Goal: Task Accomplishment & Management: Complete application form

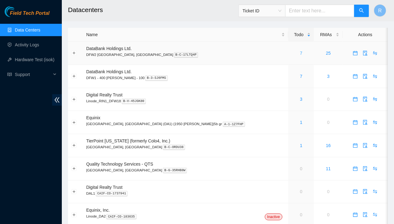
click at [300, 52] on link "7" at bounding box center [301, 53] width 2 height 5
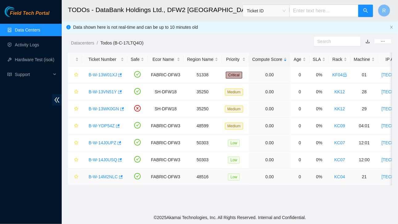
click at [108, 174] on link "B-W-14M2NLC" at bounding box center [103, 176] width 29 height 5
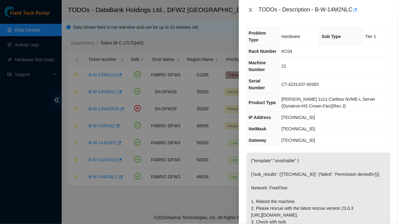
click at [251, 10] on icon "close" at bounding box center [250, 10] width 3 height 4
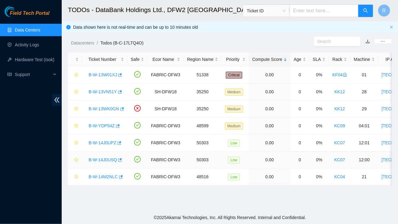
click at [104, 160] on link "B-W-14J0USQ" at bounding box center [103, 159] width 28 height 5
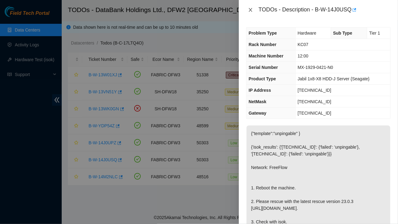
click at [249, 9] on icon "close" at bounding box center [250, 9] width 5 height 5
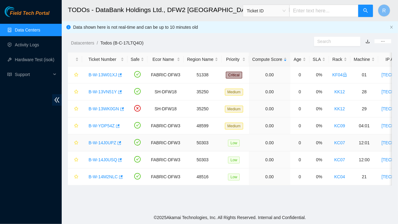
click at [107, 141] on link "B-W-14J0UPZ" at bounding box center [103, 142] width 28 height 5
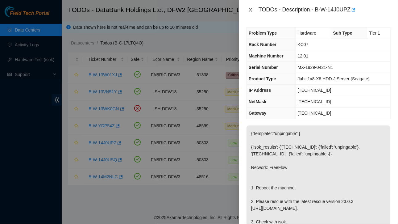
click at [250, 11] on icon "close" at bounding box center [250, 9] width 5 height 5
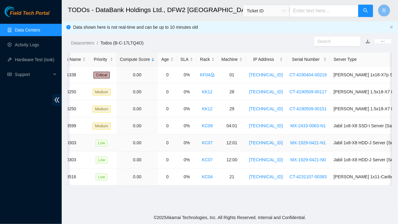
scroll to position [0, 137]
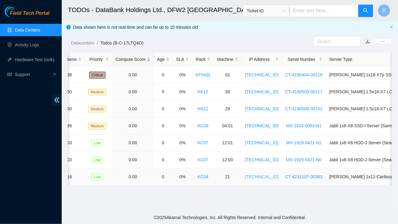
click at [248, 175] on link "23.63.30.216" at bounding box center [262, 176] width 34 height 5
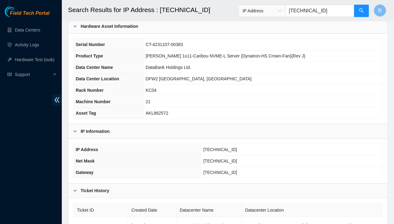
scroll to position [31, 0]
click at [21, 31] on link "Data Centers" at bounding box center [27, 29] width 25 height 5
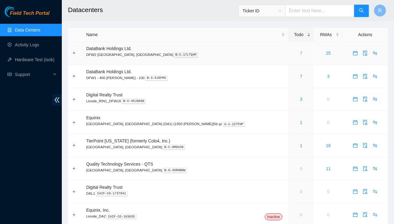
click at [300, 54] on link "7" at bounding box center [301, 53] width 2 height 5
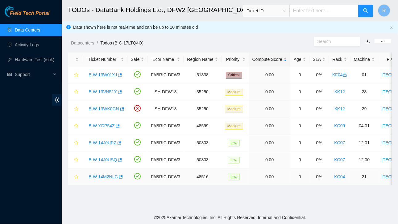
drag, startPoint x: 109, startPoint y: 175, endPoint x: 99, endPoint y: 176, distance: 10.6
click at [99, 176] on link "B-W-14M2NLC" at bounding box center [103, 176] width 29 height 5
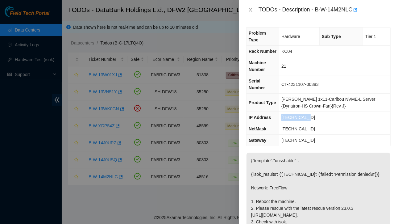
drag, startPoint x: 283, startPoint y: 102, endPoint x: 320, endPoint y: 99, distance: 37.1
click at [320, 112] on td "23.63.30.216" at bounding box center [334, 117] width 111 height 11
copy span "23.63.30.216"
drag, startPoint x: 283, startPoint y: 114, endPoint x: 310, endPoint y: 114, distance: 26.9
drag, startPoint x: 310, startPoint y: 114, endPoint x: 355, endPoint y: 117, distance: 45.1
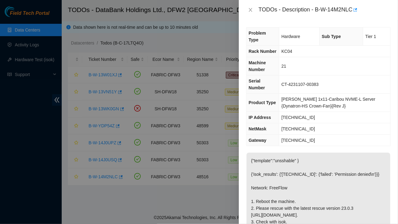
click at [355, 123] on td "255.255.255.192" at bounding box center [334, 128] width 111 height 11
drag, startPoint x: 284, startPoint y: 114, endPoint x: 316, endPoint y: 114, distance: 31.8
click at [316, 123] on td "255.255.255.192" at bounding box center [334, 128] width 111 height 11
copy span "255.255.255.192"
click at [251, 11] on icon "close" at bounding box center [250, 9] width 5 height 5
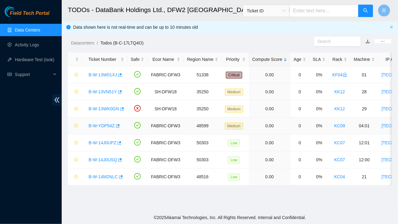
click at [101, 124] on link "B-W-YDP54Z" at bounding box center [102, 125] width 26 height 5
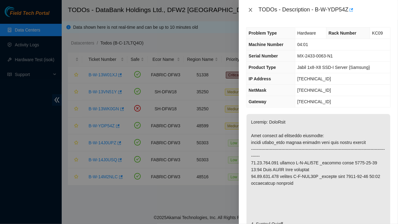
click at [251, 10] on icon "close" at bounding box center [250, 10] width 3 height 4
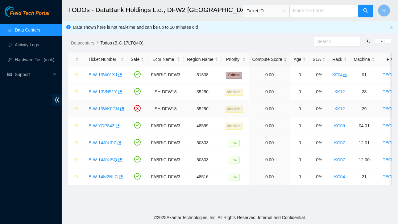
click at [108, 108] on link "B-W-13WK0GN" at bounding box center [104, 108] width 31 height 5
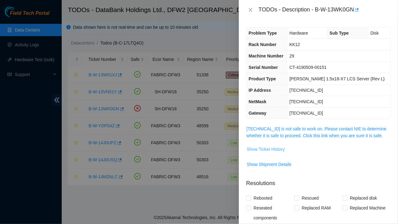
click at [273, 148] on span "Show Ticket History" at bounding box center [266, 149] width 38 height 7
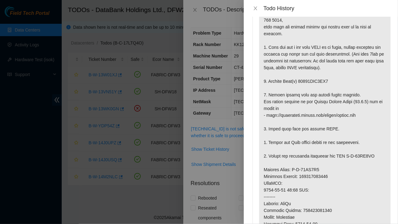
scroll to position [72, 0]
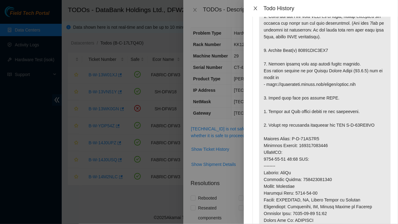
click at [256, 9] on icon "close" at bounding box center [255, 8] width 3 height 4
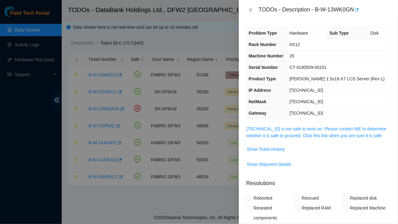
click at [250, 6] on div "TODOs - Description - B-W-13WK0GN" at bounding box center [318, 10] width 144 height 10
click at [250, 8] on icon "close" at bounding box center [250, 9] width 5 height 5
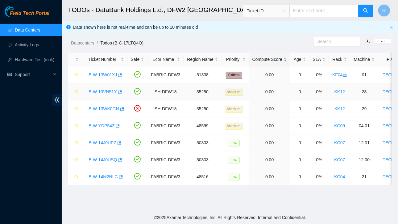
click at [109, 91] on link "B-W-13VN51Y" at bounding box center [103, 91] width 28 height 5
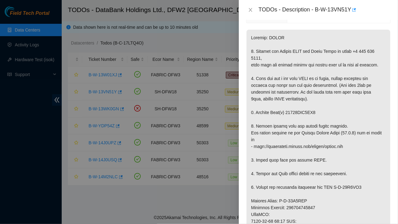
scroll to position [0, 0]
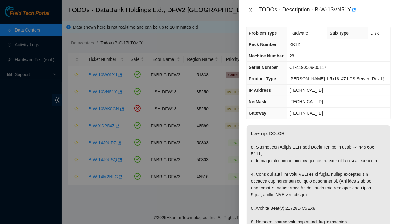
click at [252, 9] on icon "close" at bounding box center [250, 9] width 5 height 5
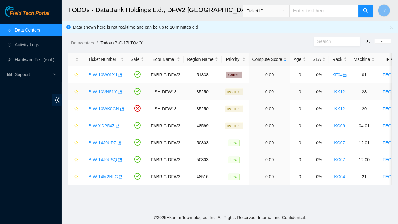
click at [104, 92] on link "B-W-13VN51Y" at bounding box center [103, 91] width 28 height 5
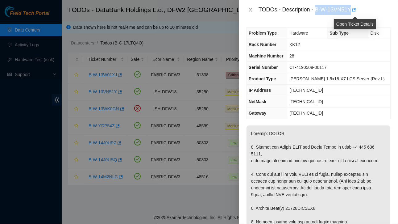
drag, startPoint x: 315, startPoint y: 9, endPoint x: 352, endPoint y: 8, distance: 37.1
click at [352, 8] on div "TODOs - Description - B-W-13VN51Y" at bounding box center [325, 10] width 132 height 10
copy div "B-W-13VN51Y"
click at [251, 10] on icon "close" at bounding box center [250, 9] width 5 height 5
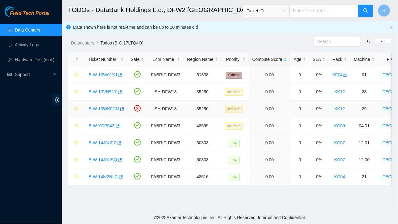
drag, startPoint x: 104, startPoint y: 111, endPoint x: 104, endPoint y: 107, distance: 4.4
click at [104, 107] on div "B-W-13WK0GN" at bounding box center [104, 109] width 39 height 10
click at [102, 108] on link "B-W-13WK0GN" at bounding box center [104, 108] width 31 height 5
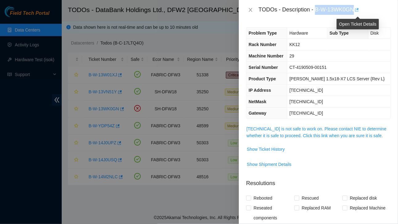
drag, startPoint x: 316, startPoint y: 9, endPoint x: 357, endPoint y: 7, distance: 40.8
click at [357, 7] on div "TODOs - Description - B-W-13WK0GN" at bounding box center [325, 10] width 132 height 10
copy div "B-W-13WK0GN"
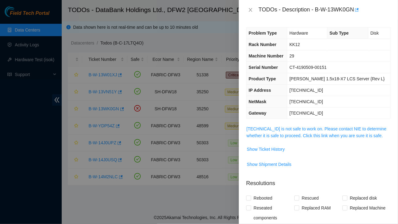
click at [199, 210] on div at bounding box center [199, 112] width 398 height 224
click at [267, 147] on span "Show Ticket History" at bounding box center [266, 149] width 38 height 7
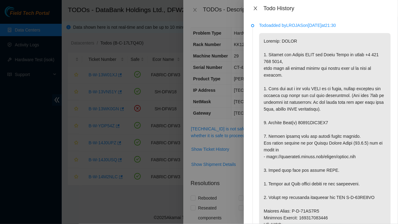
click at [255, 9] on icon "close" at bounding box center [255, 8] width 3 height 4
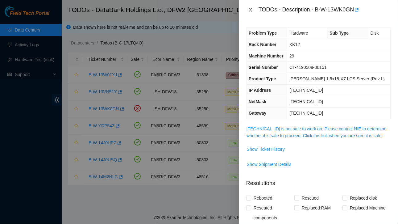
click at [250, 9] on icon "close" at bounding box center [250, 10] width 3 height 4
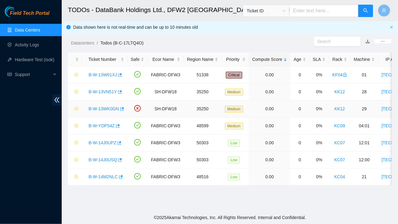
click at [105, 107] on link "B-W-13WK0GN" at bounding box center [104, 108] width 31 height 5
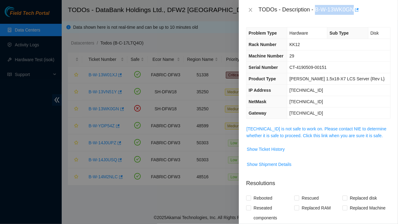
drag, startPoint x: 316, startPoint y: 8, endPoint x: 354, endPoint y: 8, distance: 38.0
click at [354, 8] on div "TODOs - Description - B-W-13WK0GN" at bounding box center [325, 10] width 132 height 10
copy div "B-W-13WK0GN"
click at [269, 146] on span "Show Ticket History" at bounding box center [266, 149] width 38 height 7
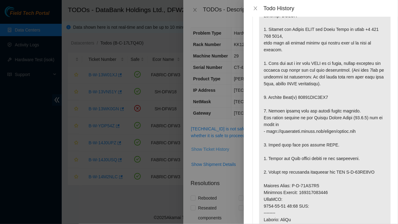
scroll to position [26, 0]
drag, startPoint x: 299, startPoint y: 115, endPoint x: 335, endPoint y: 115, distance: 36.1
click at [335, 115] on p at bounding box center [324, 185] width 131 height 356
copy p "18521FDC2DF8"
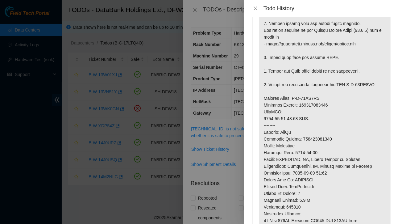
scroll to position [113, 0]
drag, startPoint x: 263, startPoint y: 118, endPoint x: 334, endPoint y: 124, distance: 70.9
click at [334, 124] on p at bounding box center [324, 98] width 131 height 356
copy p "Service Order: B-W-13WO0J3 Tracking Numbers: 463470046255"
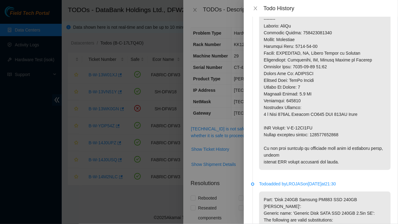
scroll to position [220, 0]
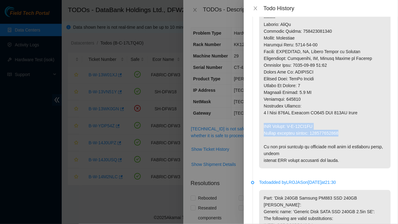
drag, startPoint x: 265, startPoint y: 146, endPoint x: 342, endPoint y: 153, distance: 77.8
copy p "RMA Return: B-W-13WO0JC Return tracking number: 463470046266"
click at [254, 8] on icon "close" at bounding box center [255, 8] width 5 height 5
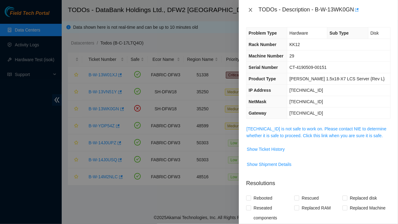
click at [251, 9] on icon "close" at bounding box center [250, 9] width 5 height 5
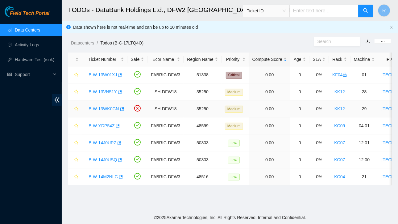
click at [106, 107] on link "B-W-13WK0GN" at bounding box center [104, 108] width 31 height 5
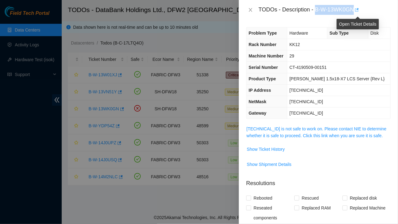
drag, startPoint x: 316, startPoint y: 9, endPoint x: 355, endPoint y: 8, distance: 38.9
click at [355, 8] on div "TODOs - Description - B-W-13WK0GN" at bounding box center [325, 10] width 132 height 10
copy div "B-W-13WK0GN"
click at [276, 150] on span "Show Ticket History" at bounding box center [266, 149] width 38 height 7
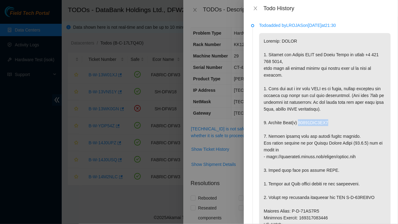
drag, startPoint x: 299, startPoint y: 143, endPoint x: 330, endPoint y: 144, distance: 30.6
click at [330, 144] on p at bounding box center [324, 211] width 131 height 356
copy p "18521FDC2DF8"
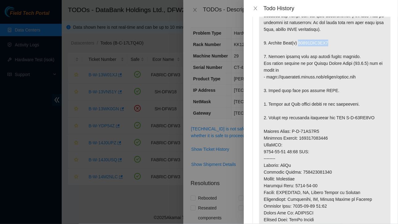
scroll to position [80, 0]
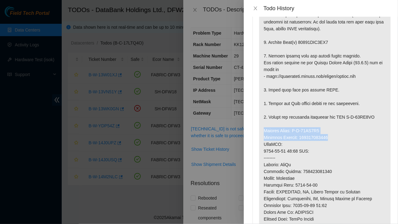
drag, startPoint x: 264, startPoint y: 150, endPoint x: 334, endPoint y: 155, distance: 70.5
click at [334, 155] on p at bounding box center [324, 131] width 131 height 356
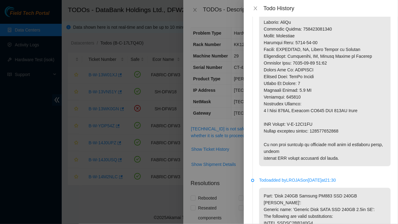
scroll to position [224, 0]
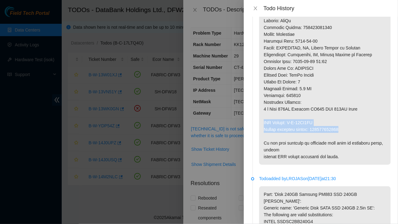
drag, startPoint x: 264, startPoint y: 142, endPoint x: 349, endPoint y: 152, distance: 86.3
click at [256, 8] on icon "close" at bounding box center [255, 8] width 5 height 5
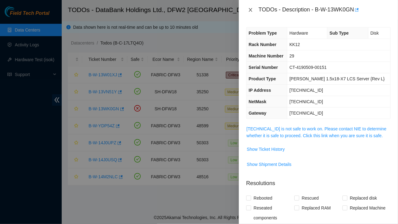
click at [250, 10] on icon "close" at bounding box center [250, 9] width 5 height 5
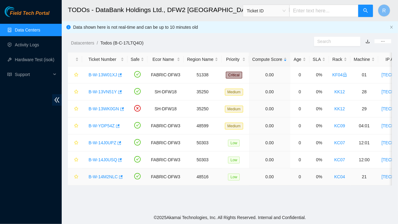
click at [110, 176] on link "B-W-14M2NLC" at bounding box center [103, 176] width 29 height 5
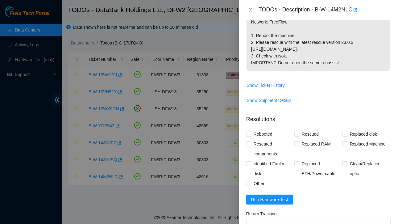
scroll to position [230, 0]
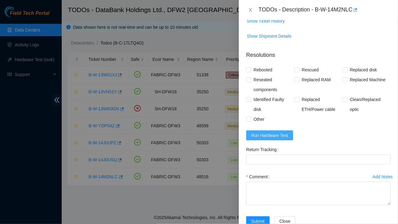
click at [270, 132] on span "Run Hardware Test" at bounding box center [269, 135] width 37 height 7
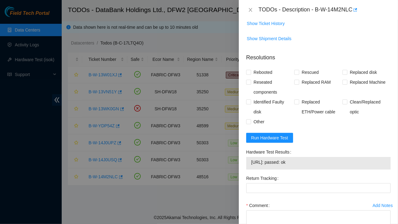
scroll to position [230, 0]
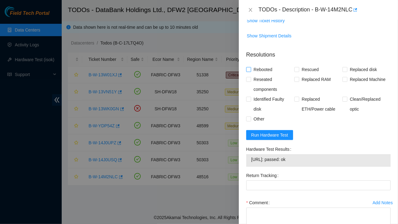
click at [247, 70] on span at bounding box center [248, 69] width 5 height 5
click at [247, 70] on input "Rebooted" at bounding box center [248, 69] width 4 height 4
checkbox input "true"
click at [296, 67] on input "Rescued" at bounding box center [296, 69] width 4 height 4
checkbox input "true"
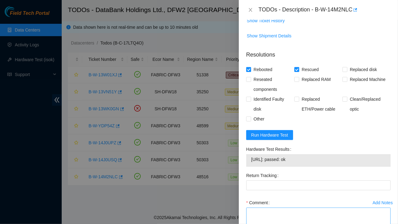
scroll to position [272, 0]
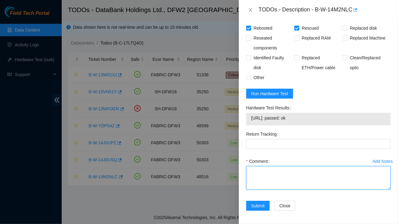
click at [267, 174] on textarea "Comment" at bounding box center [318, 177] width 144 height 23
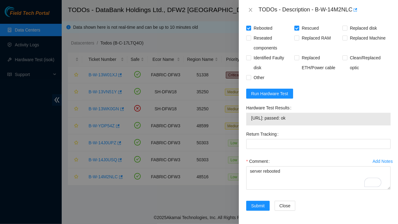
drag, startPoint x: 250, startPoint y: 115, endPoint x: 304, endPoint y: 121, distance: 54.1
click at [304, 121] on div "23.63.30.216: passed: ok" at bounding box center [318, 119] width 144 height 13
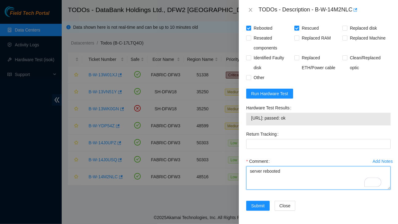
click at [250, 181] on textarea "server rebooted" at bounding box center [318, 177] width 144 height 23
paste textarea "23.63.30.216: passed: ok"
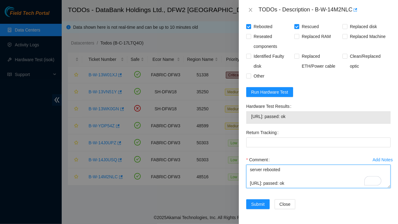
scroll to position [276, 0]
type textarea "server rebooted 23.63.30.216: passed: ok"
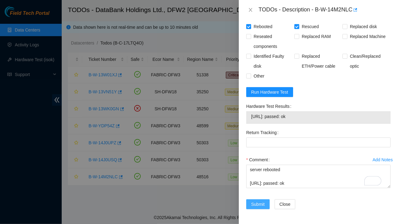
click at [256, 201] on span "Submit" at bounding box center [258, 204] width 14 height 7
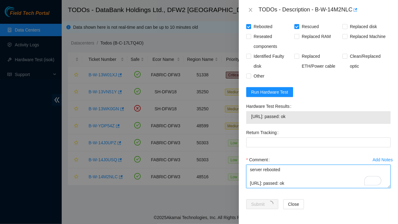
click at [289, 169] on textarea "server rebooted 23.63.30.216: passed: ok" at bounding box center [318, 176] width 144 height 23
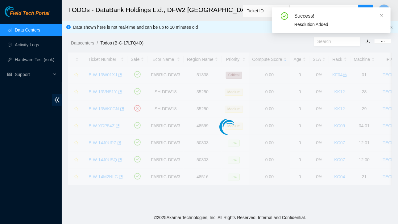
scroll to position [164, 0]
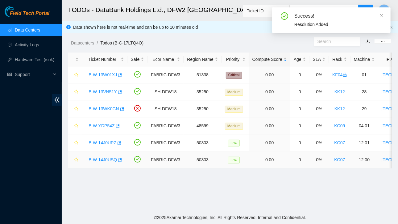
click at [106, 157] on link "B-W-14J0USQ" at bounding box center [103, 159] width 28 height 5
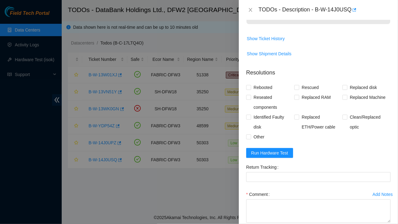
scroll to position [226, 0]
click at [264, 156] on span "Run Hardware Test" at bounding box center [269, 153] width 37 height 7
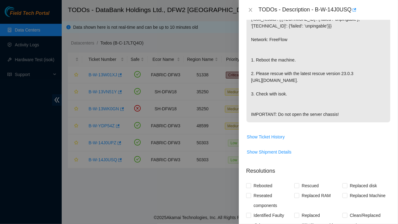
scroll to position [308, 0]
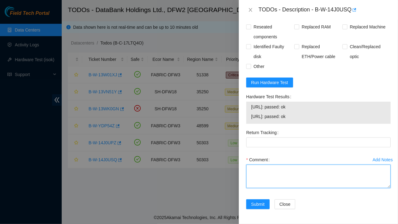
click at [266, 178] on textarea "Comment" at bounding box center [318, 176] width 144 height 23
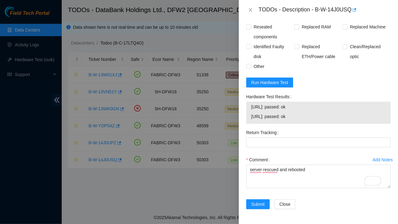
drag, startPoint x: 251, startPoint y: 106, endPoint x: 306, endPoint y: 117, distance: 56.1
click at [306, 117] on div "23.55.177.155: passed: ok 23.55.177.154: passed: ok" at bounding box center [318, 113] width 144 height 22
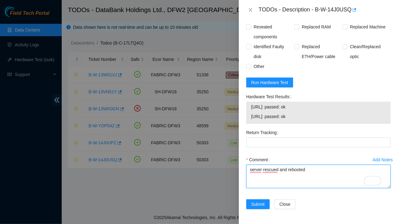
click at [311, 172] on textarea "server rescued and rebooted" at bounding box center [318, 176] width 144 height 23
paste textarea "23.55.177.155: passed: ok 23.55.177.154: passed: ok"
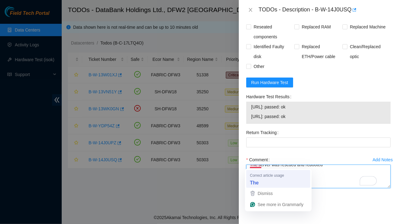
scroll to position [2, 0]
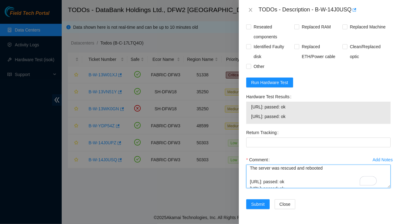
click at [278, 169] on textarea "The server was rescued and rebooted 23.55.177.155: passed: ok 23.55.177.154: pa…" at bounding box center [318, 176] width 144 height 23
click at [257, 169] on textarea "The server rescued and rebooted 23.55.177.155: passed: ok 23.55.177.154: passed…" at bounding box center [318, 176] width 144 height 23
drag, startPoint x: 271, startPoint y: 187, endPoint x: 334, endPoint y: 174, distance: 64.2
click at [334, 174] on textarea "server rescued and rebooted 23.55.177.155: passed: ok 23.55.177.154: passed: ok" at bounding box center [318, 176] width 144 height 23
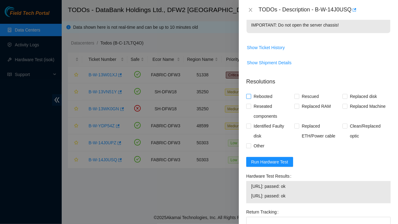
type textarea "server rescued and rebooted 23.55.177.155: passed: ok 23.55.177.154: passed: ok"
click at [250, 98] on input "Rebooted" at bounding box center [248, 96] width 4 height 4
checkbox input "true"
click at [294, 98] on input "Rescued" at bounding box center [296, 96] width 4 height 4
checkbox input "true"
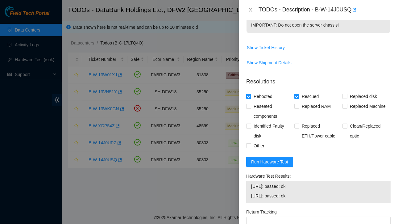
scroll to position [0, 0]
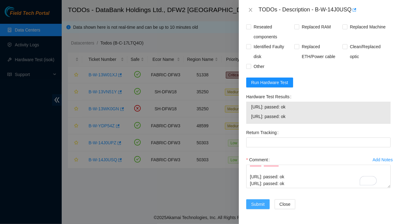
click at [255, 202] on span "Submit" at bounding box center [258, 204] width 14 height 7
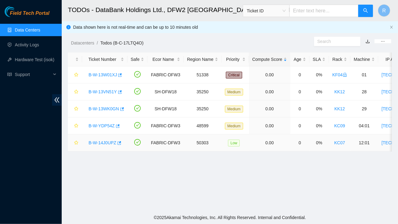
click at [105, 140] on link "B-W-14J0UPZ" at bounding box center [103, 142] width 28 height 5
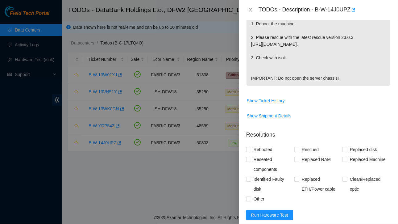
scroll to position [273, 0]
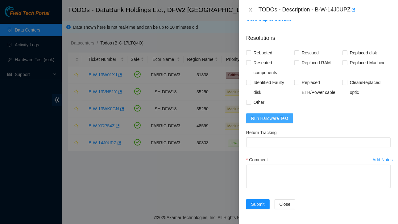
click at [271, 120] on span "Run Hardware Test" at bounding box center [269, 118] width 37 height 7
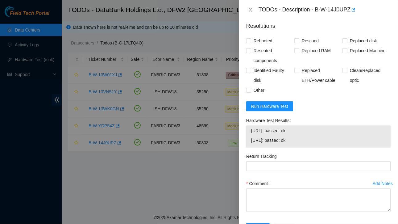
scroll to position [308, 0]
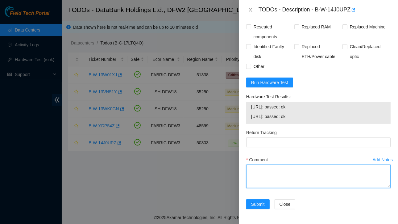
click at [264, 173] on textarea "Comment" at bounding box center [318, 176] width 144 height 23
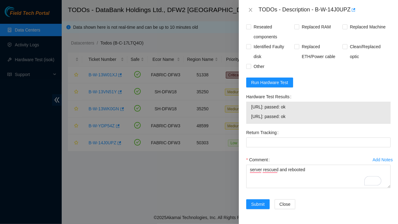
drag, startPoint x: 251, startPoint y: 106, endPoint x: 307, endPoint y: 115, distance: 57.6
drag, startPoint x: 307, startPoint y: 115, endPoint x: 324, endPoint y: 92, distance: 28.1
click at [324, 92] on div "Hardware Test Results" at bounding box center [318, 97] width 144 height 10
drag, startPoint x: 251, startPoint y: 106, endPoint x: 311, endPoint y: 119, distance: 60.6
click at [311, 119] on tbody "23.55.177.154: passed: ok 23.55.177.155: passed: ok" at bounding box center [318, 112] width 135 height 19
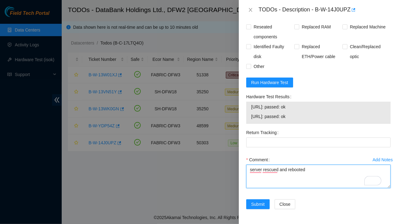
click at [315, 171] on textarea "server rescued and rebooted" at bounding box center [318, 176] width 144 height 23
paste textarea "23.55.177.154: passed: ok 23.55.177.155: passed: ok"
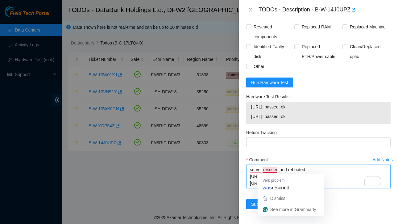
click at [338, 171] on textarea "server rescued and rebooted 23.55.177.154: passed: ok 23.55.177.155: passed: ok" at bounding box center [318, 176] width 144 height 23
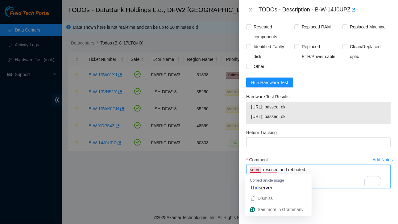
click at [319, 177] on textarea "server rescued and rebooted 23.55.177.154: passed: ok 23.55.177.155: passed: ok" at bounding box center [318, 176] width 144 height 23
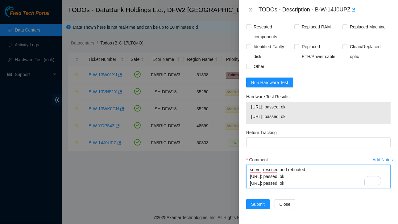
scroll to position [222, 0]
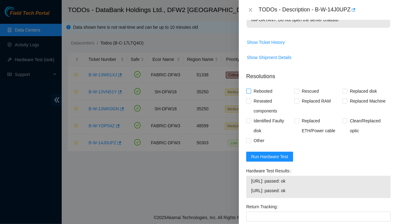
type textarea "server rescued and rebooted 23.55.177.154: passed: ok 23.55.177.155: passed: ok"
click at [248, 93] on input "Rebooted" at bounding box center [248, 91] width 4 height 4
checkbox input "true"
click at [297, 93] on input "Rescued" at bounding box center [296, 91] width 4 height 4
checkbox input "true"
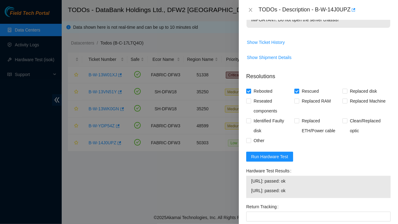
scroll to position [313, 0]
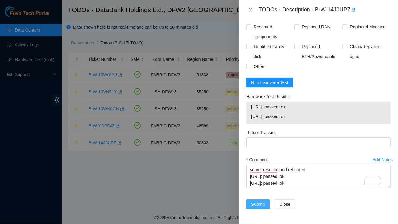
click at [260, 201] on span "Submit" at bounding box center [258, 204] width 14 height 7
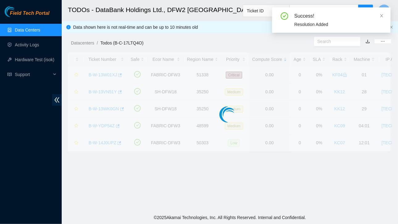
scroll to position [164, 0]
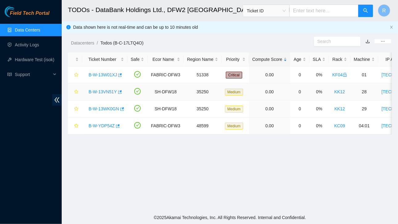
click at [110, 90] on link "B-W-13VN51Y" at bounding box center [103, 91] width 28 height 5
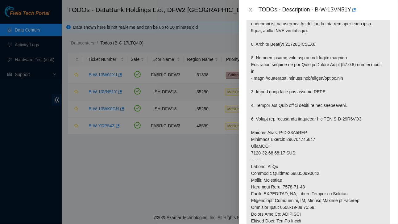
scroll to position [490, 0]
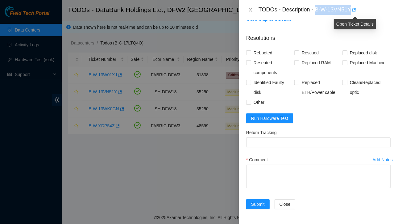
drag, startPoint x: 317, startPoint y: 10, endPoint x: 352, endPoint y: 10, distance: 35.8
click at [352, 10] on div "TODOs - Description - B-W-13VN51Y" at bounding box center [325, 10] width 132 height 10
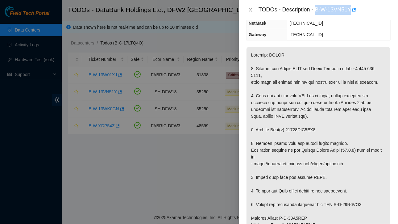
scroll to position [89, 0]
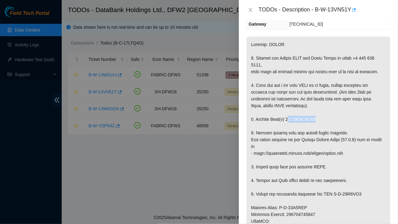
drag, startPoint x: 286, startPoint y: 125, endPoint x: 319, endPoint y: 125, distance: 32.7
click at [319, 125] on p at bounding box center [319, 210] width 144 height 349
click at [322, 125] on p at bounding box center [319, 210] width 144 height 349
drag, startPoint x: 286, startPoint y: 124, endPoint x: 302, endPoint y: 124, distance: 16.0
click at [317, 124] on p at bounding box center [319, 210] width 144 height 349
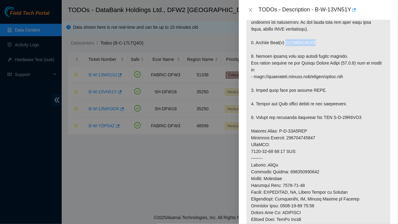
scroll to position [170, 0]
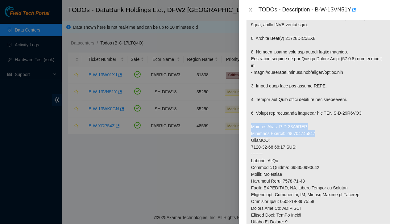
drag, startPoint x: 251, startPoint y: 131, endPoint x: 320, endPoint y: 140, distance: 69.3
click at [320, 140] on p at bounding box center [319, 130] width 144 height 349
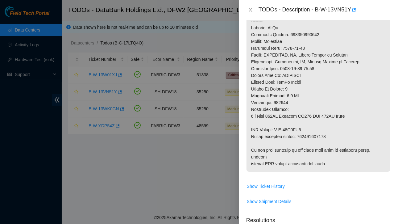
scroll to position [335, 0]
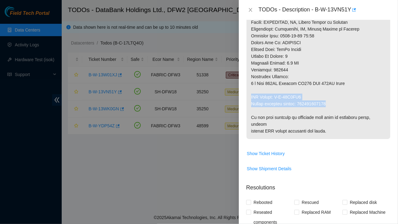
drag, startPoint x: 250, startPoint y: 102, endPoint x: 334, endPoint y: 109, distance: 83.7
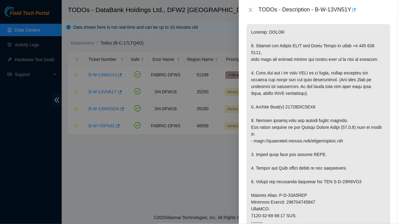
scroll to position [0, 0]
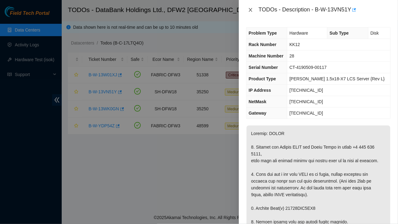
click at [251, 9] on icon "close" at bounding box center [250, 9] width 5 height 5
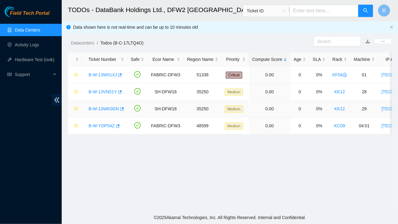
click at [108, 109] on link "B-W-13WK0GN" at bounding box center [104, 108] width 31 height 5
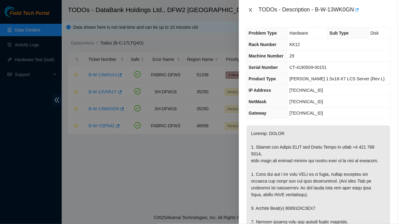
click at [250, 11] on icon "close" at bounding box center [250, 9] width 5 height 5
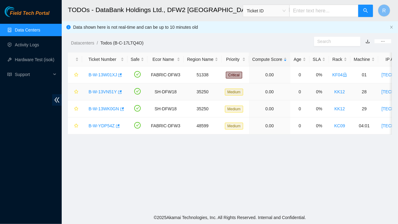
click at [108, 92] on link "B-W-13VN51Y" at bounding box center [103, 91] width 28 height 5
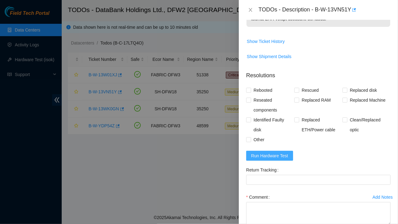
scroll to position [448, 0]
click at [270, 159] on span "Run Hardware Test" at bounding box center [269, 155] width 37 height 7
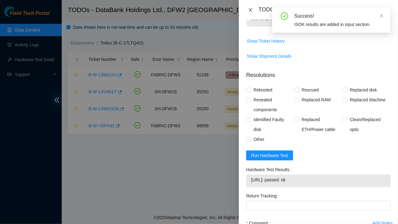
click at [251, 10] on icon "close" at bounding box center [250, 10] width 3 height 4
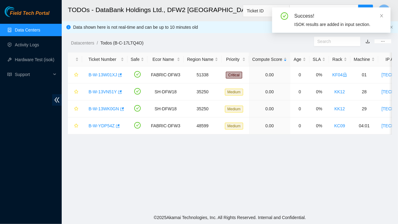
scroll to position [182, 0]
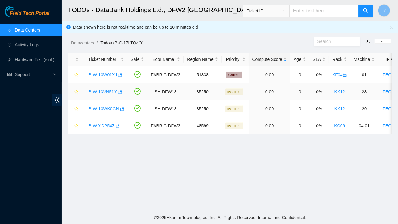
click at [106, 90] on link "B-W-13VN51Y" at bounding box center [103, 91] width 28 height 5
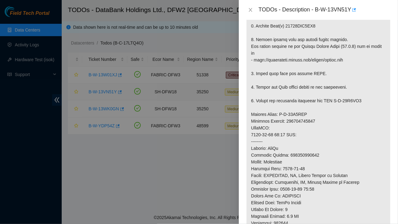
scroll to position [448, 0]
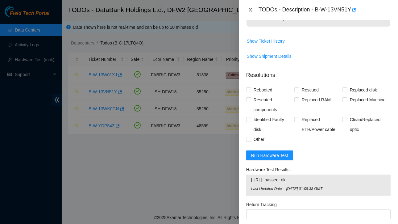
click at [251, 9] on icon "close" at bounding box center [250, 9] width 5 height 5
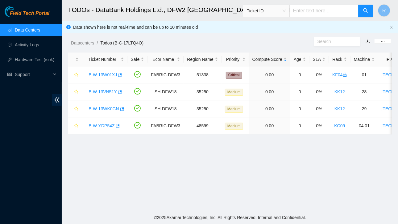
scroll to position [182, 0]
click at [107, 92] on link "B-W-13VN51Y" at bounding box center [103, 91] width 28 height 5
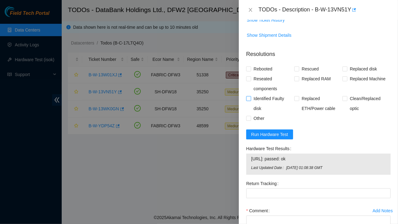
scroll to position [525, 0]
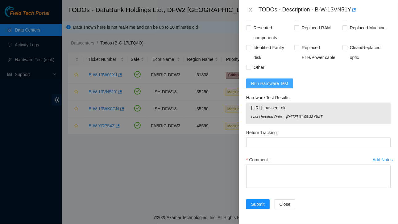
click at [265, 84] on span "Run Hardware Test" at bounding box center [269, 83] width 37 height 7
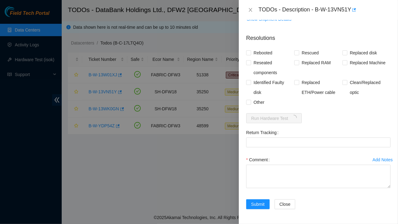
scroll to position [516, 0]
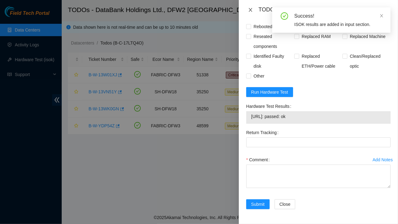
click at [250, 9] on icon "close" at bounding box center [250, 9] width 5 height 5
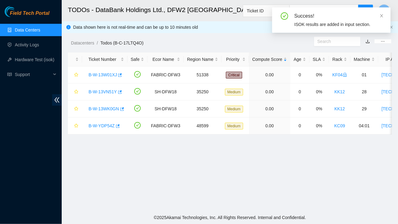
scroll to position [160, 0]
click at [99, 109] on link "B-W-13WK0GN" at bounding box center [104, 108] width 31 height 5
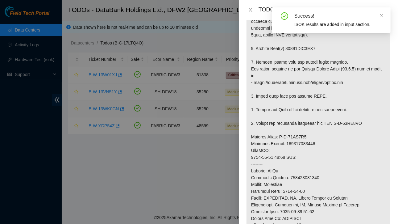
scroll to position [490, 0]
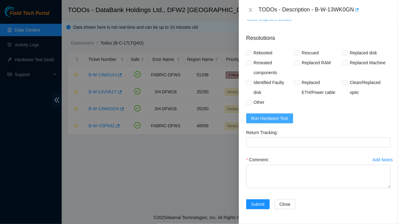
click at [262, 119] on span "Run Hardware Test" at bounding box center [269, 118] width 37 height 7
